Goal: Information Seeking & Learning: Learn about a topic

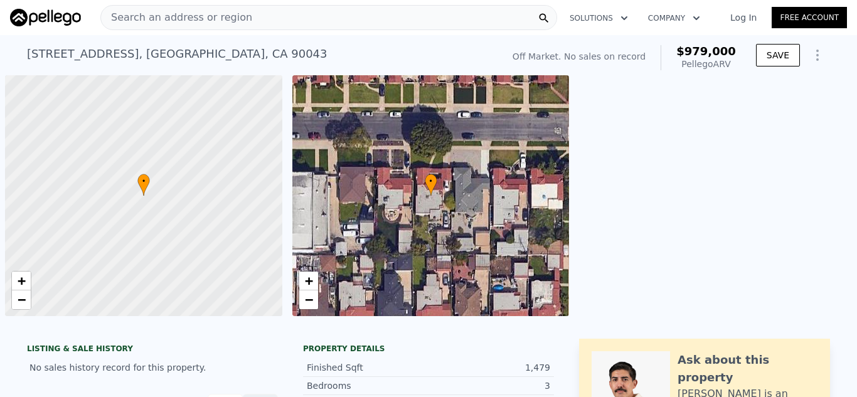
click at [275, 12] on div "Search an address or region" at bounding box center [328, 17] width 457 height 25
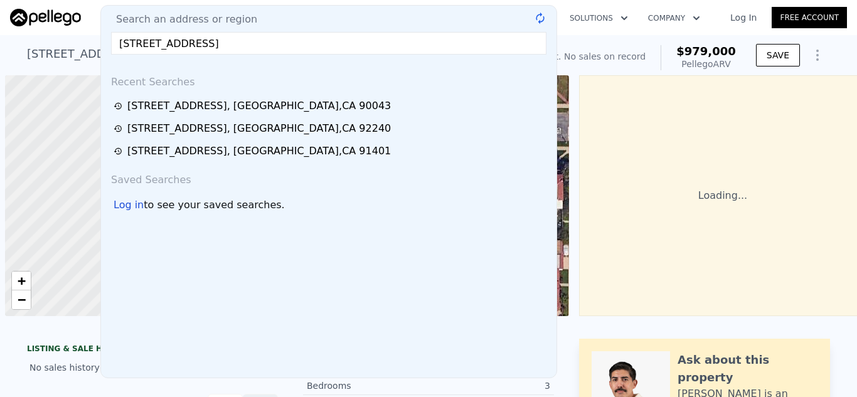
scroll to position [0, 5]
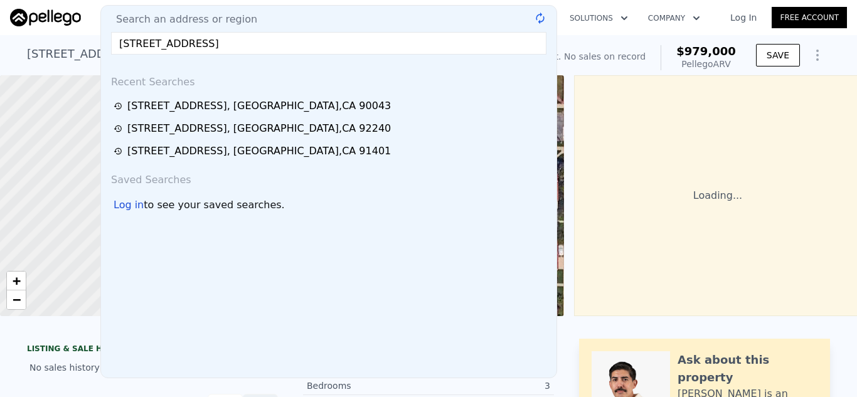
type input "[STREET_ADDRESS]"
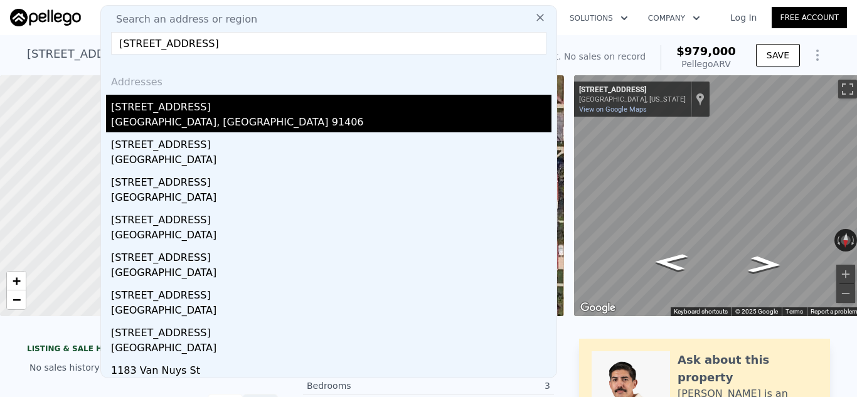
click at [196, 117] on div "[GEOGRAPHIC_DATA], [GEOGRAPHIC_DATA] 91406" at bounding box center [331, 124] width 440 height 18
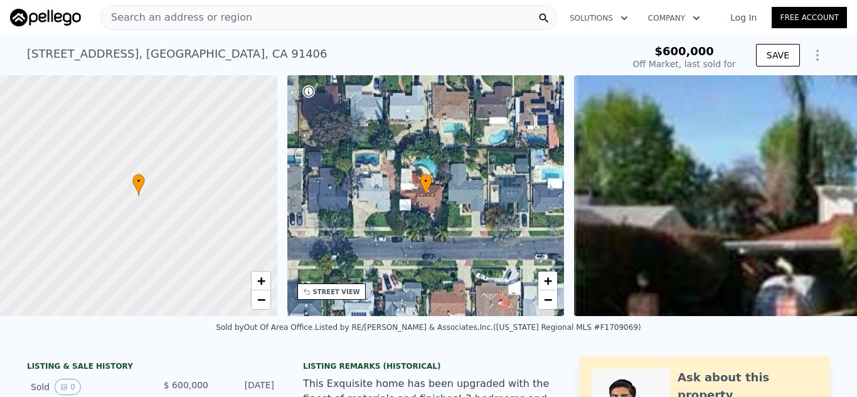
type input "-$ 631,096"
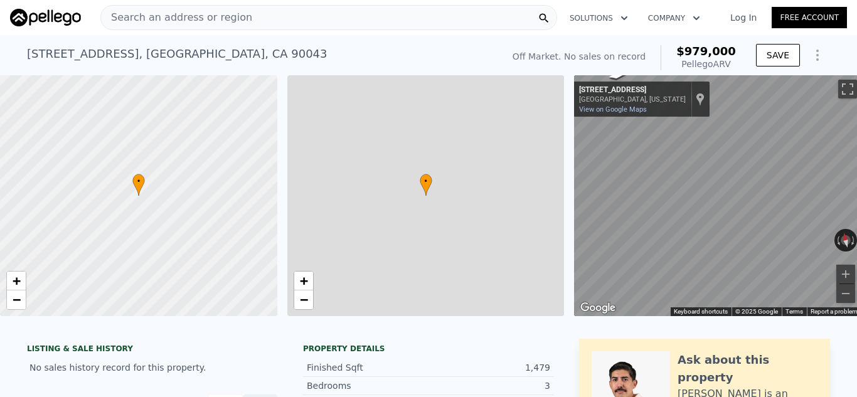
type input "2"
type input "5"
type input "1067"
type input "1857"
type input "4803"
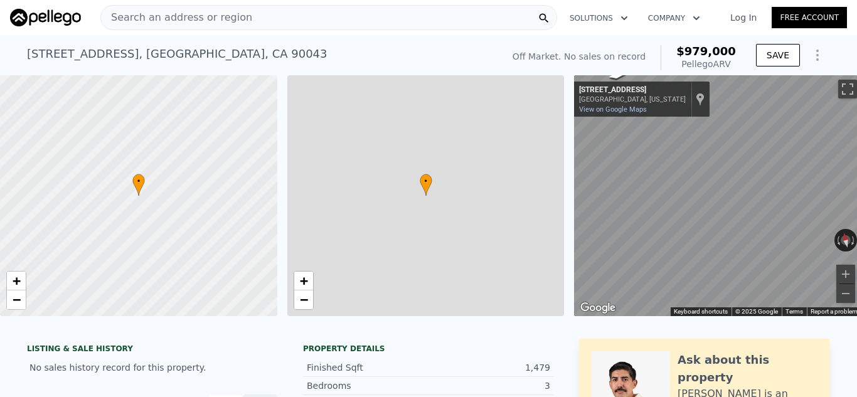
type input "6777"
type input "$ 979,000"
type input "7"
type input "$ 30,004"
